Goal: Information Seeking & Learning: Learn about a topic

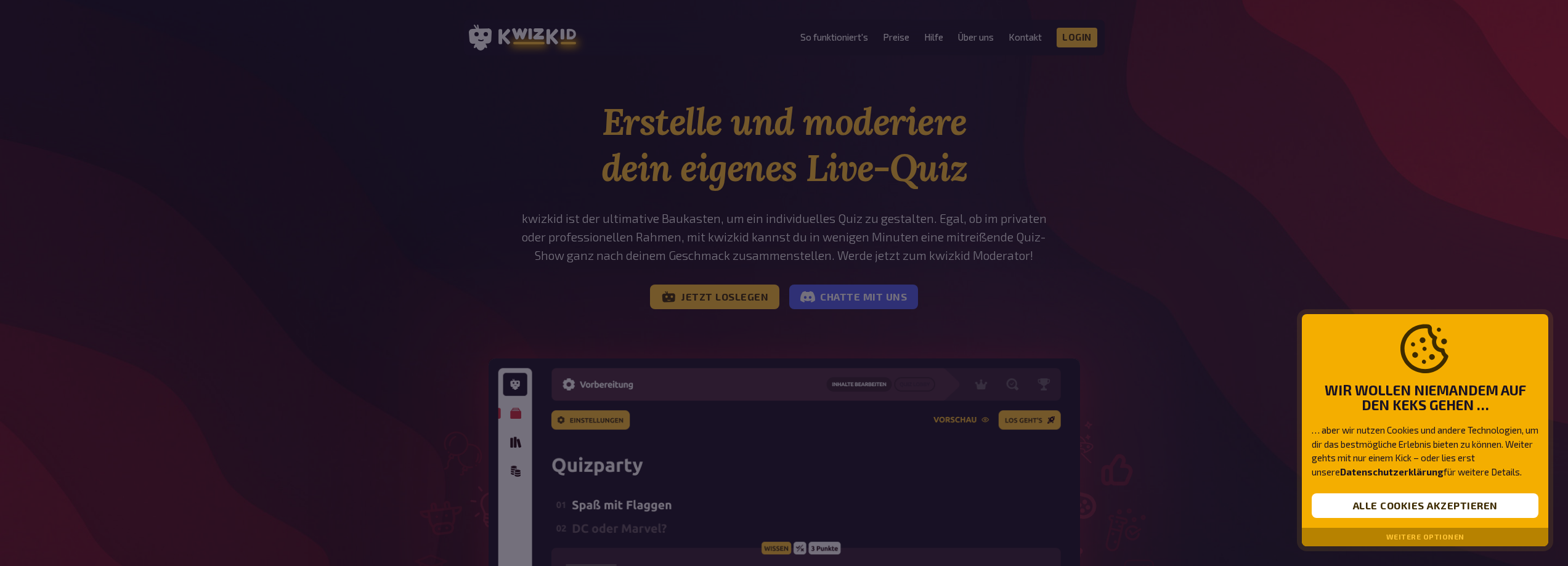
click at [1417, 536] on button "Weitere Optionen" at bounding box center [1425, 537] width 78 height 9
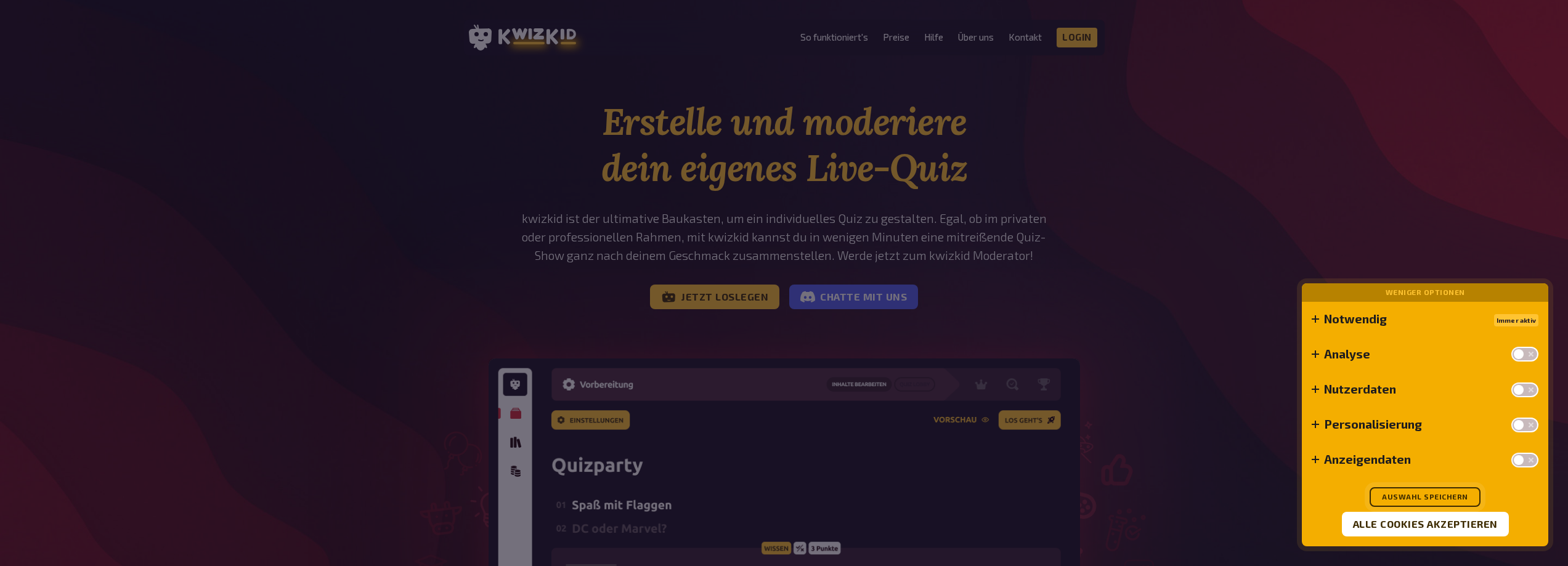
click at [1413, 498] on button "Auswahl speichern" at bounding box center [1425, 497] width 111 height 20
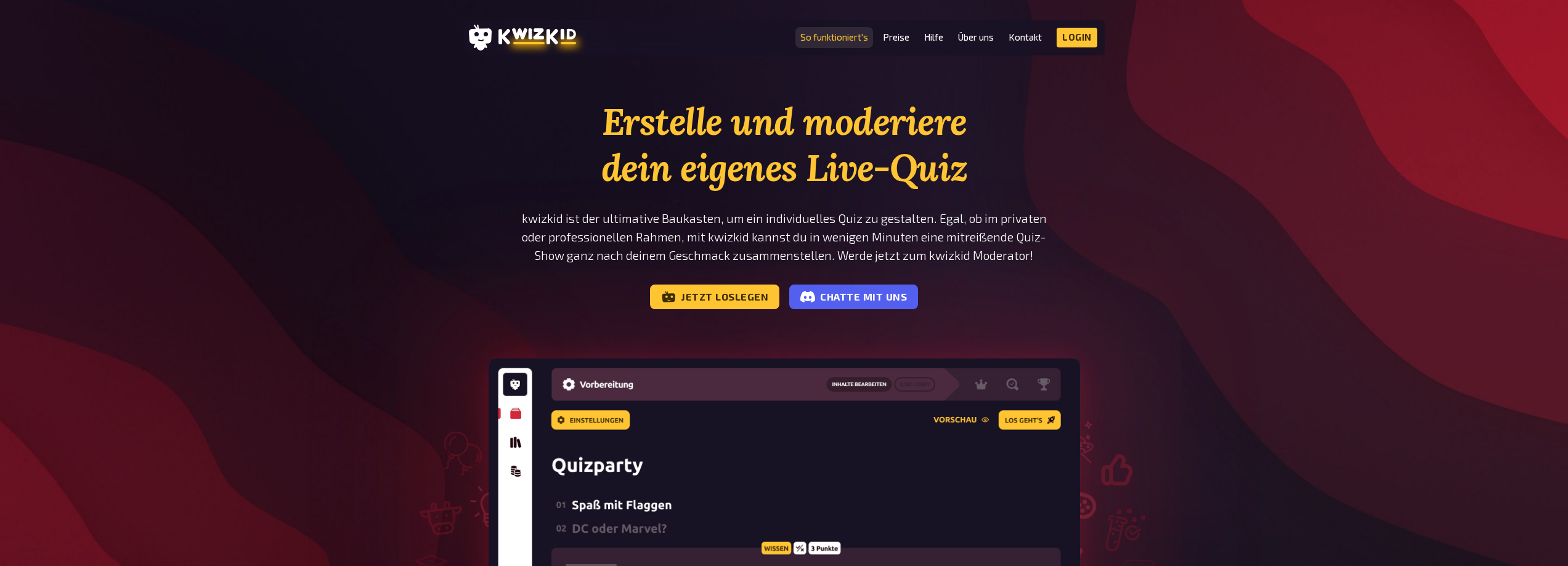
click at [845, 38] on link "So funktioniert's" at bounding box center [834, 37] width 68 height 10
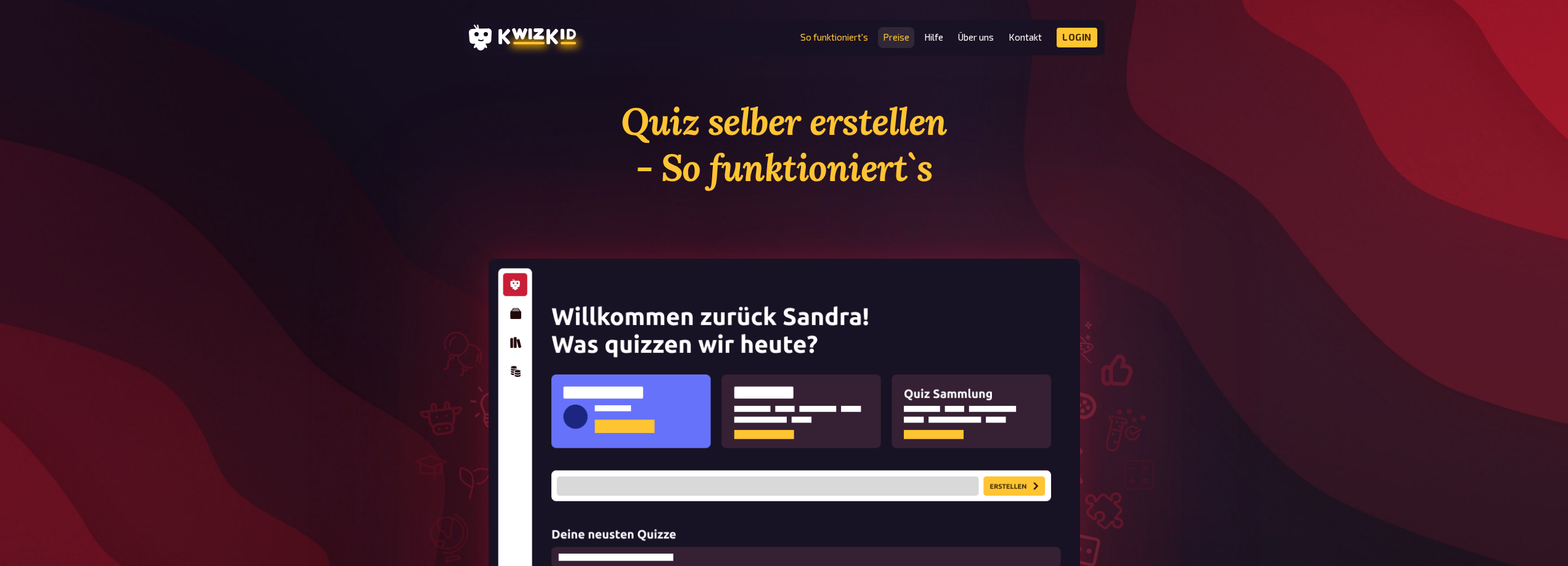
click at [898, 41] on link "Preise" at bounding box center [896, 37] width 27 height 10
